Goal: Task Accomplishment & Management: Use online tool/utility

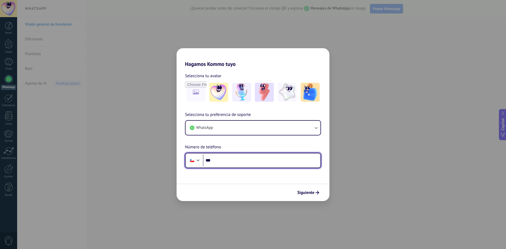
click at [246, 158] on input "***" at bounding box center [262, 160] width 118 height 12
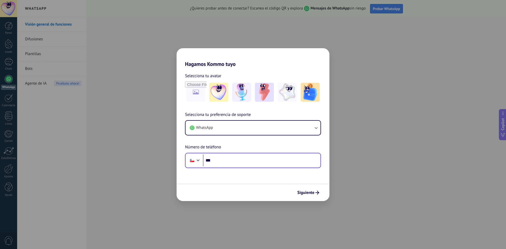
click at [192, 158] on div at bounding box center [192, 160] width 10 height 11
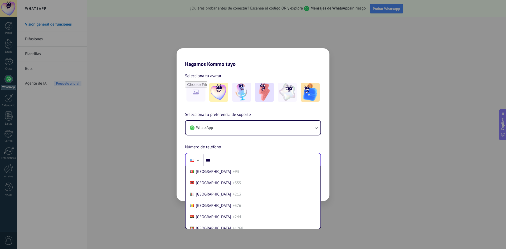
scroll to position [367, 0]
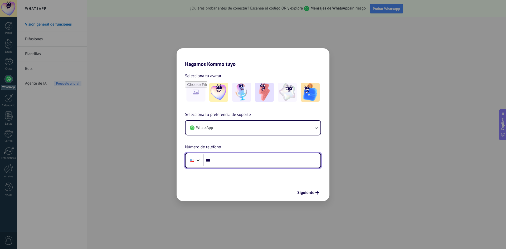
click at [233, 159] on input "***" at bounding box center [262, 160] width 118 height 12
type input "**"
click at [195, 159] on div at bounding box center [192, 160] width 10 height 11
click at [222, 162] on input "tel" at bounding box center [262, 160] width 118 height 12
click at [201, 160] on div at bounding box center [198, 160] width 6 height 6
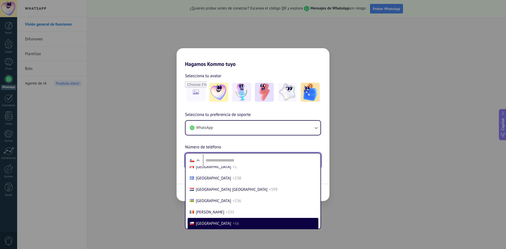
click at [196, 158] on div at bounding box center [198, 161] width 6 height 6
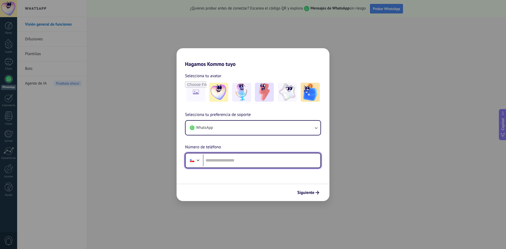
click at [192, 163] on div at bounding box center [192, 160] width 10 height 11
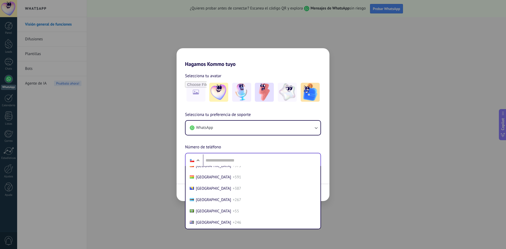
scroll to position [233, 0]
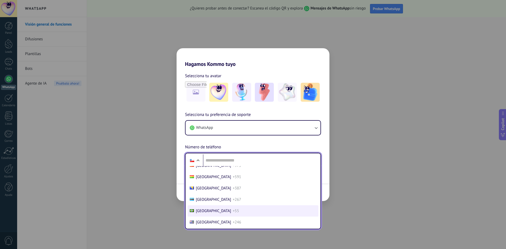
click at [218, 210] on li "[GEOGRAPHIC_DATA] +55" at bounding box center [253, 210] width 131 height 11
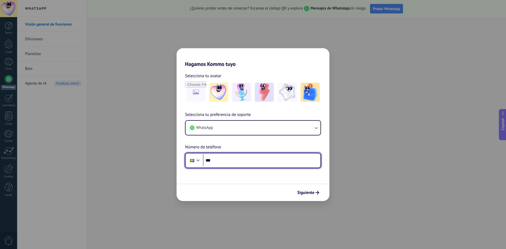
click at [228, 164] on input "***" at bounding box center [262, 160] width 118 height 12
type input "**********"
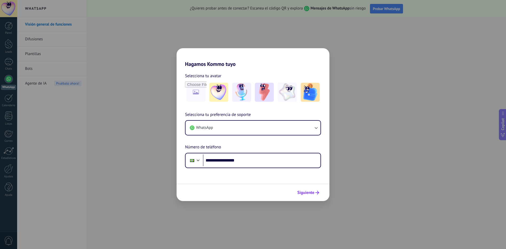
click at [312, 195] on span "Siguiente" at bounding box center [305, 193] width 17 height 4
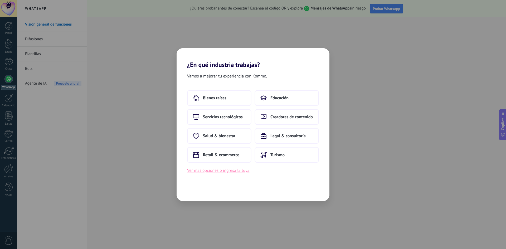
click at [224, 171] on button "Ver más opciones o ingresa la tuya" at bounding box center [218, 170] width 62 height 7
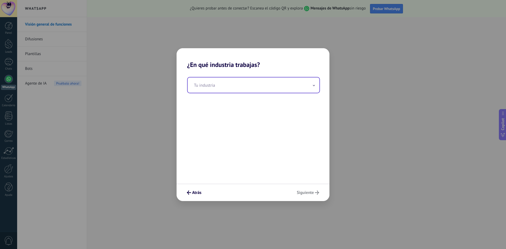
click at [253, 88] on input "text" at bounding box center [254, 85] width 132 height 15
type input "*"
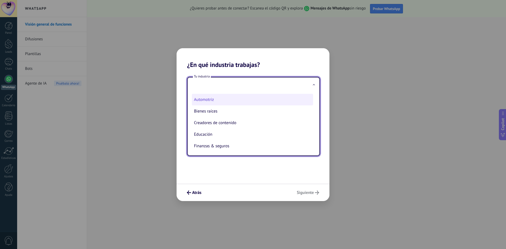
click at [243, 99] on li "Automotriz" at bounding box center [252, 100] width 121 height 12
type input "**********"
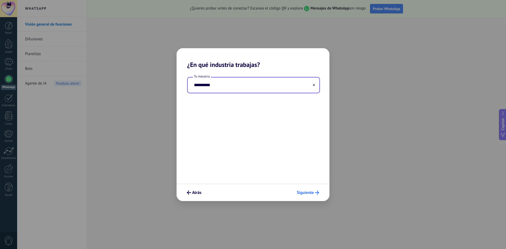
click at [309, 195] on button "Siguiente" at bounding box center [307, 192] width 27 height 9
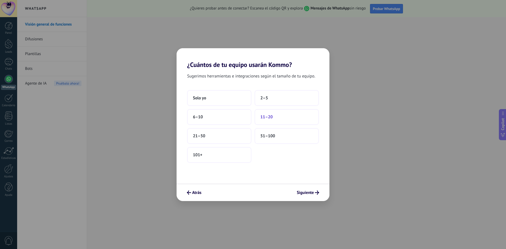
click at [263, 118] on span "11–20" at bounding box center [266, 116] width 12 height 5
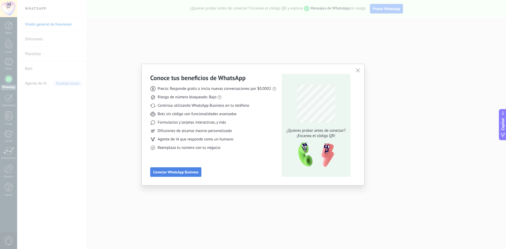
click at [183, 170] on button "Conectar WhatsApp Business" at bounding box center [175, 171] width 51 height 9
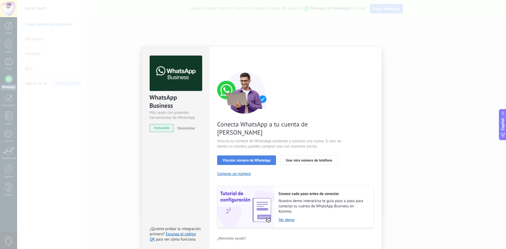
click at [255, 158] on span "Vincular número de WhatsApp" at bounding box center [247, 160] width 48 height 4
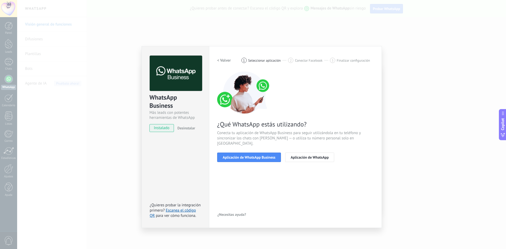
click at [255, 156] on span "Aplicación de WhatsApp Business" at bounding box center [249, 158] width 53 height 4
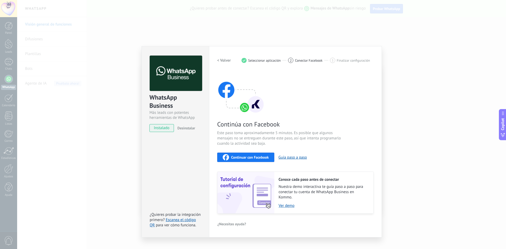
click at [255, 156] on span "Continuar con Facebook" at bounding box center [250, 158] width 38 height 4
click at [225, 60] on h2 "< Volver" at bounding box center [224, 60] width 14 height 5
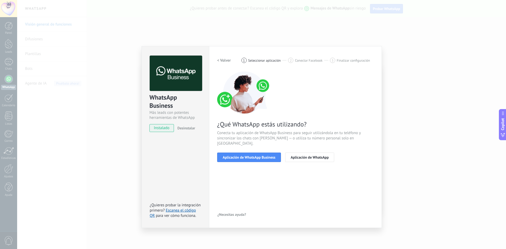
click at [225, 60] on h2 "< Volver" at bounding box center [224, 60] width 14 height 5
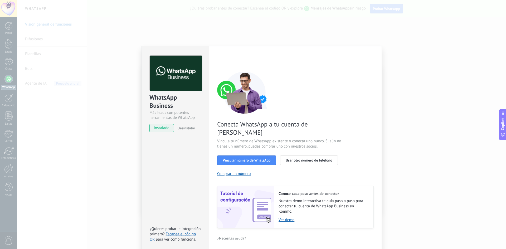
click at [264, 188] on img at bounding box center [245, 207] width 57 height 42
click at [90, 155] on div "WhatsApp Business Más leads con potentes herramientas de WhatsApp instalado Des…" at bounding box center [261, 124] width 489 height 249
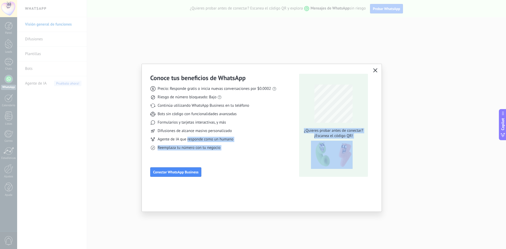
drag, startPoint x: 90, startPoint y: 155, endPoint x: 212, endPoint y: 143, distance: 123.4
click at [212, 143] on div "Precio: Responde gratis o inicia nuevas conversaciones por $0.0002 Riesgo de nú…" at bounding box center [213, 116] width 126 height 69
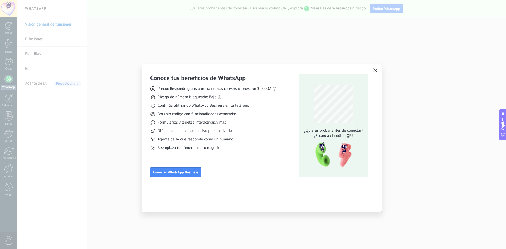
click at [276, 144] on div "Precio: Responde gratis o inicia nuevas conversaciones por $0.0002 Riesgo de nú…" at bounding box center [213, 116] width 126 height 69
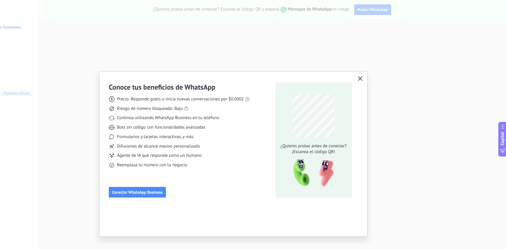
scroll to position [0, 0]
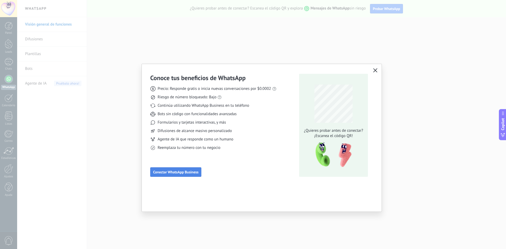
click at [171, 170] on button "Conectar WhatsApp Business" at bounding box center [175, 171] width 51 height 9
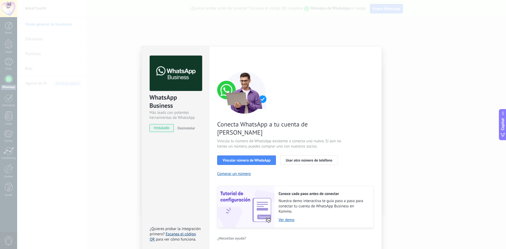
click at [187, 232] on link "Escanea el código QR" at bounding box center [173, 237] width 46 height 10
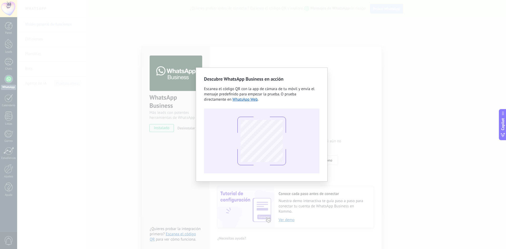
click at [85, 81] on div "Descubre WhatsApp Business en acción Escanea el código QR con la app [PERSON_NA…" at bounding box center [261, 124] width 489 height 249
